Goal: Transaction & Acquisition: Purchase product/service

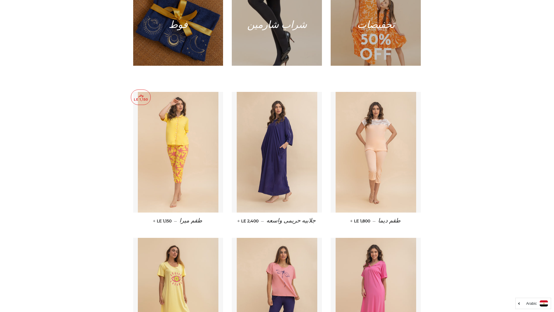
scroll to position [291, 0]
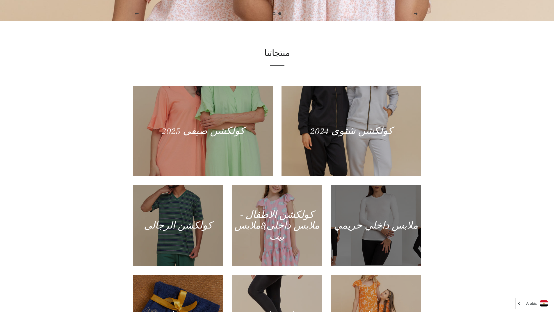
click at [373, 221] on div at bounding box center [376, 226] width 93 height 84
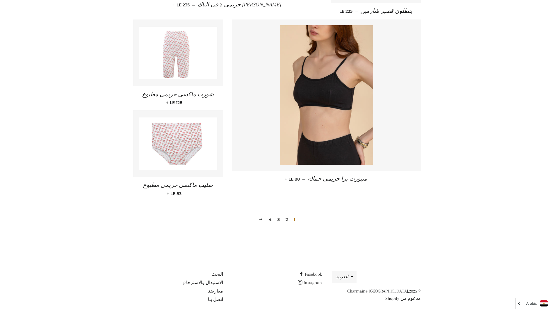
scroll to position [770, 0]
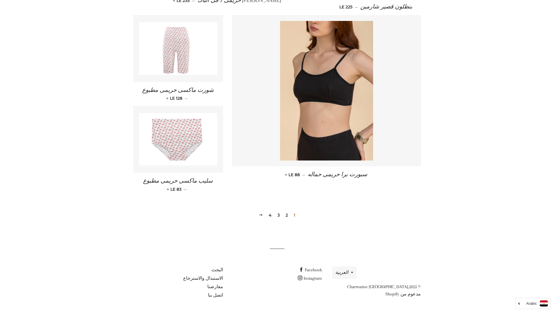
click at [287, 214] on link "2" at bounding box center [286, 215] width 7 height 9
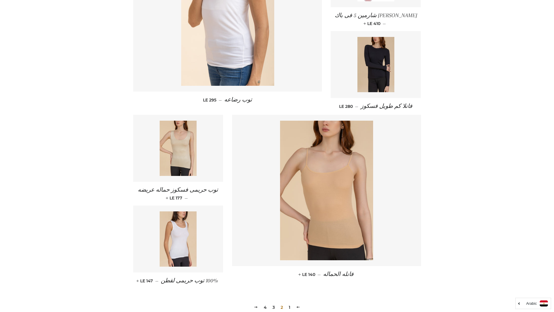
scroll to position [771, 0]
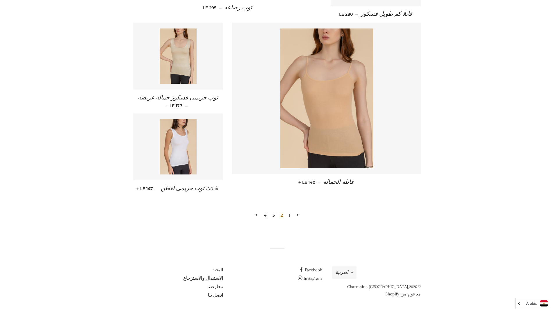
click at [273, 215] on link "3" at bounding box center [273, 215] width 7 height 9
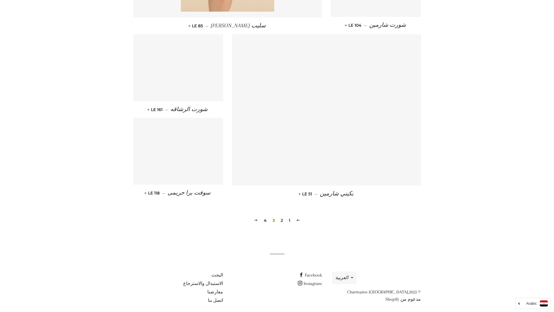
scroll to position [736, 0]
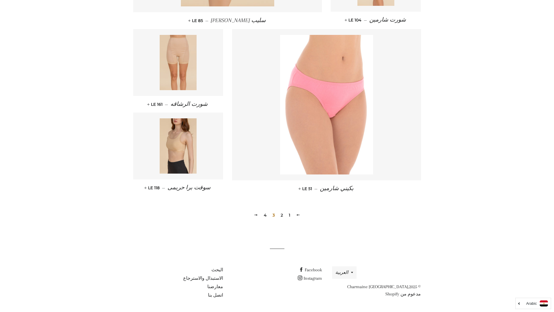
click at [267, 216] on link "4" at bounding box center [265, 215] width 8 height 9
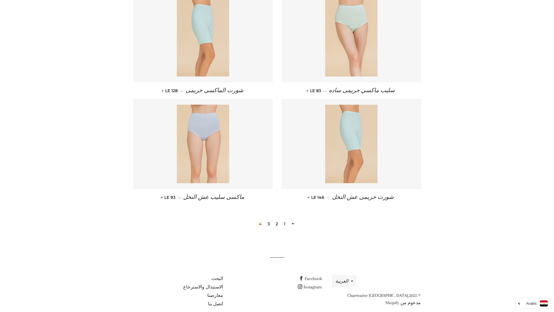
scroll to position [278, 0]
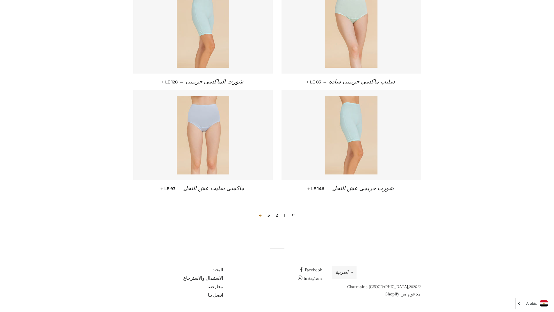
click at [268, 216] on link "3" at bounding box center [268, 215] width 7 height 9
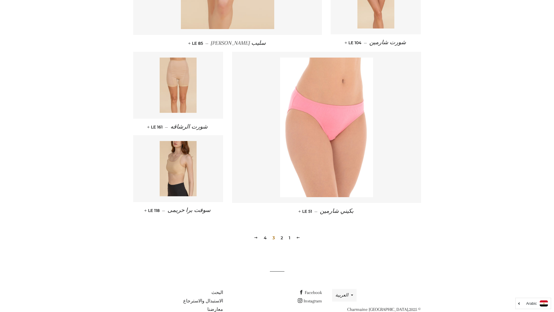
scroll to position [736, 0]
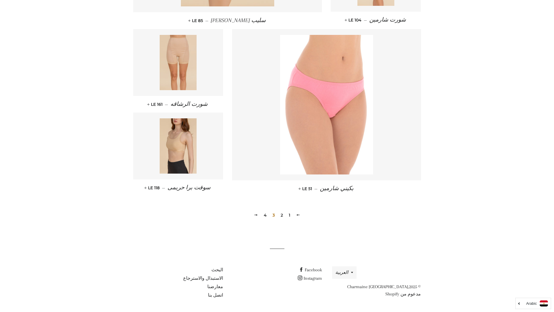
click at [281, 215] on link "2" at bounding box center [281, 215] width 7 height 9
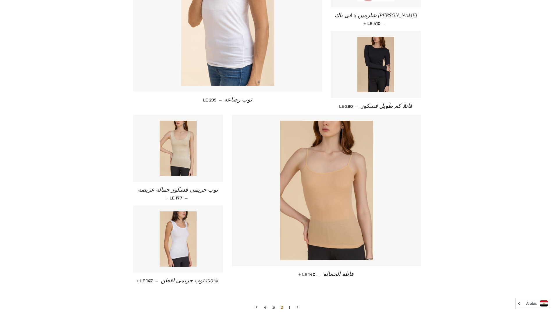
scroll to position [771, 0]
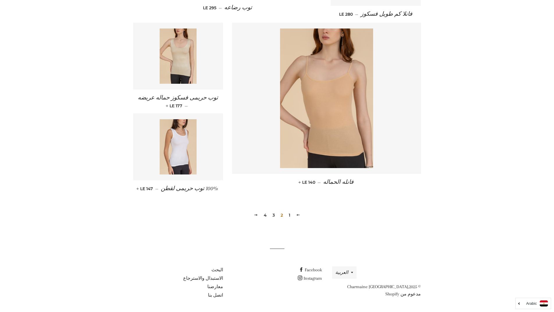
click at [291, 216] on link "1" at bounding box center [290, 215] width 6 height 9
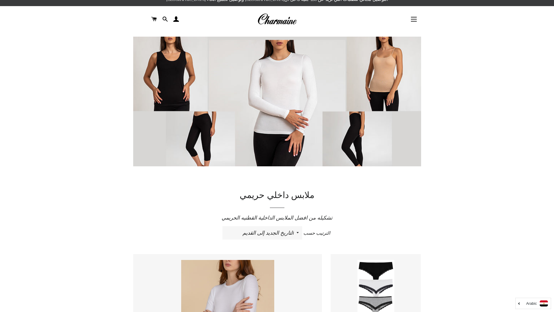
scroll to position [0, 0]
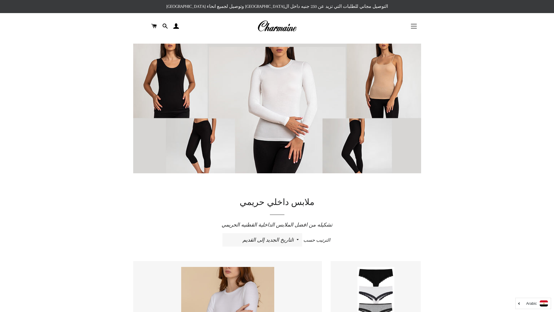
click at [414, 27] on button "التنقل في الموقع" at bounding box center [414, 26] width 15 height 15
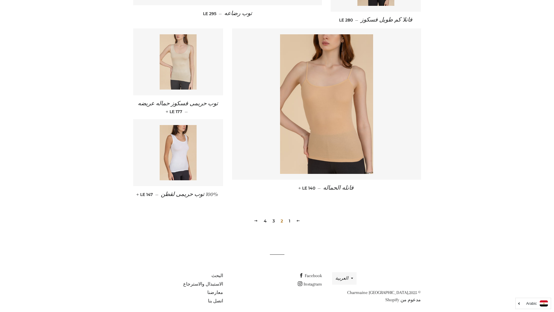
scroll to position [771, 0]
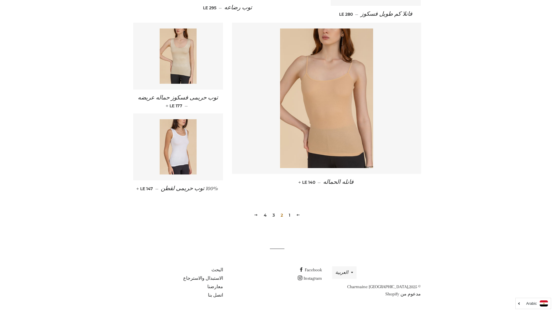
click at [288, 215] on link "1" at bounding box center [290, 215] width 6 height 9
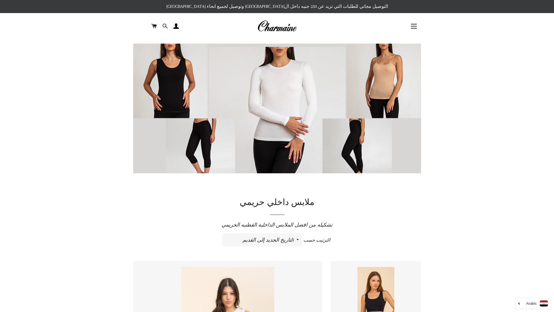
click at [163, 24] on span at bounding box center [165, 26] width 6 height 9
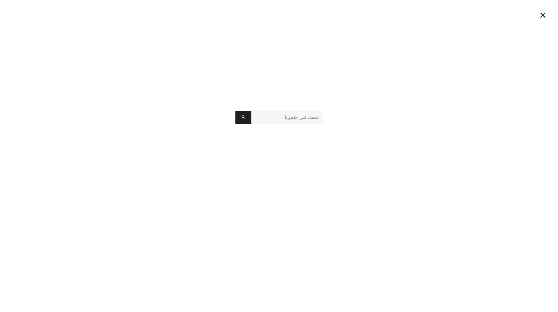
click at [294, 116] on input "ابحث في متجرنا" at bounding box center [287, 117] width 71 height 13
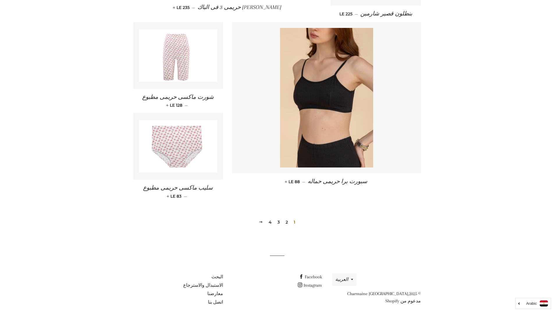
scroll to position [770, 0]
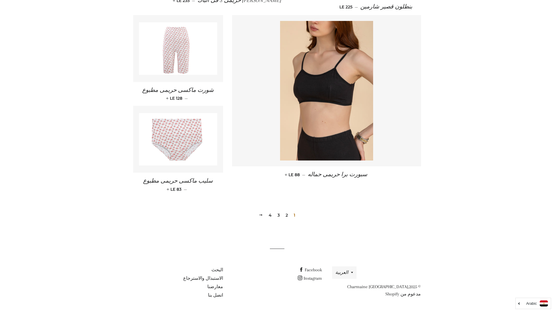
click at [277, 216] on link "3" at bounding box center [278, 215] width 7 height 9
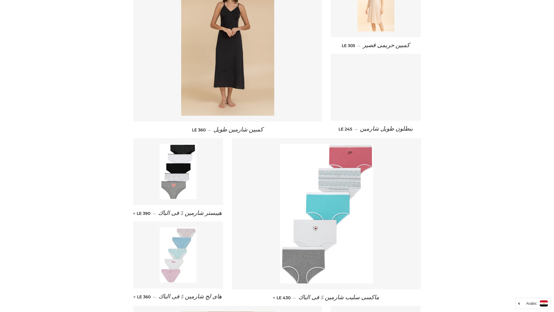
scroll to position [194, 0]
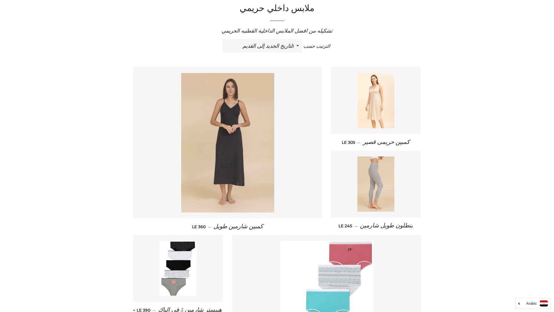
click at [245, 113] on img at bounding box center [227, 143] width 93 height 140
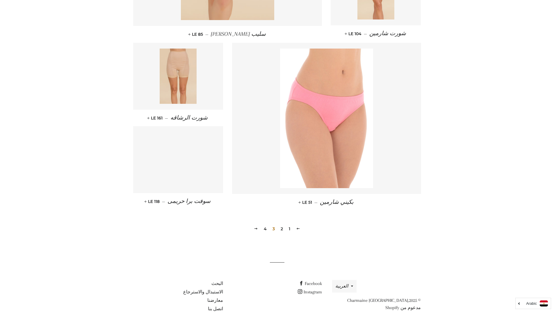
scroll to position [736, 0]
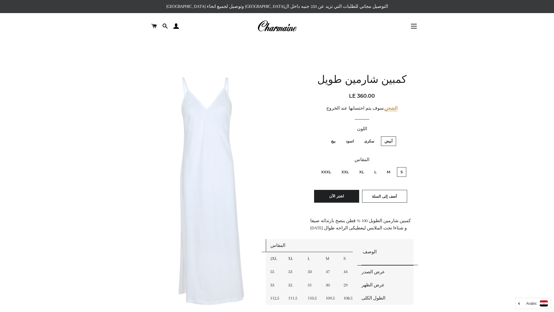
click at [366, 141] on label "سكرى" at bounding box center [369, 141] width 17 height 10
click at [376, 136] on input "سكرى" at bounding box center [376, 136] width 0 height 0
radio input "true"
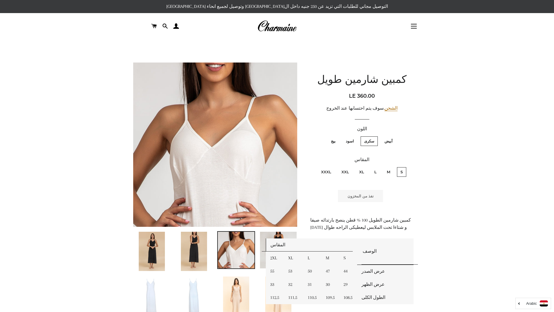
click at [355, 142] on label "اسود" at bounding box center [349, 141] width 15 height 10
click at [355, 136] on input "اسود" at bounding box center [355, 136] width 0 height 0
radio input "true"
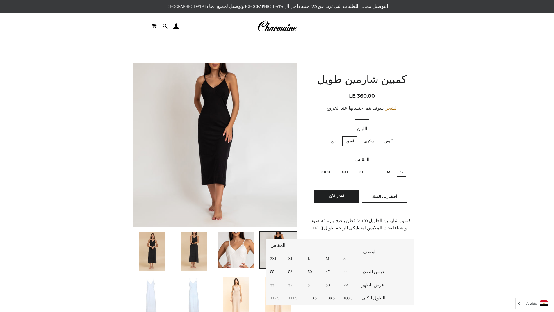
click at [330, 142] on label "بيج" at bounding box center [334, 141] width 12 height 10
click at [337, 136] on input "بيج" at bounding box center [337, 136] width 0 height 0
radio input "true"
